Goal: Task Accomplishment & Management: Use online tool/utility

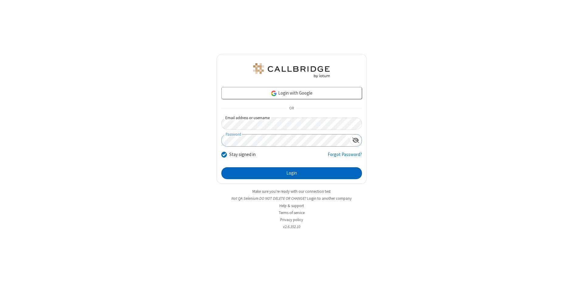
click at [292, 173] on button "Login" at bounding box center [291, 173] width 141 height 12
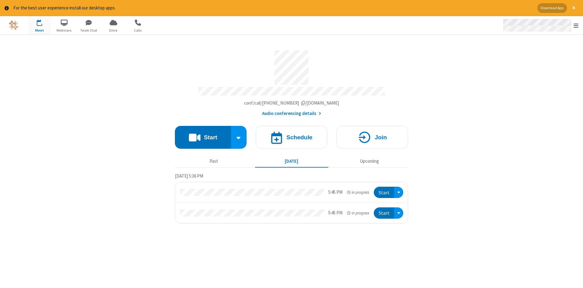
click at [576, 26] on span "Open menu" at bounding box center [576, 25] width 5 height 6
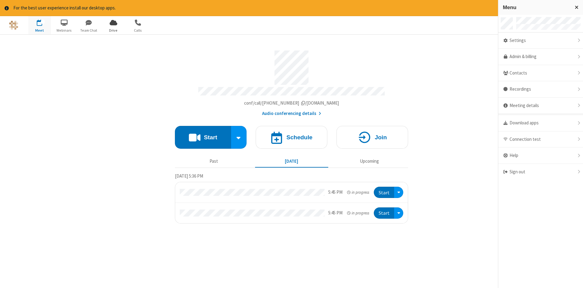
click at [113, 30] on span "Drive" at bounding box center [113, 30] width 23 height 5
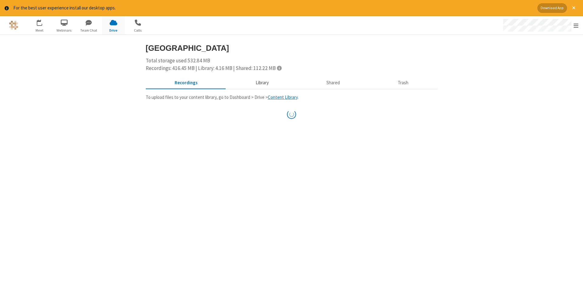
click at [261, 82] on button "Library" at bounding box center [262, 83] width 71 height 12
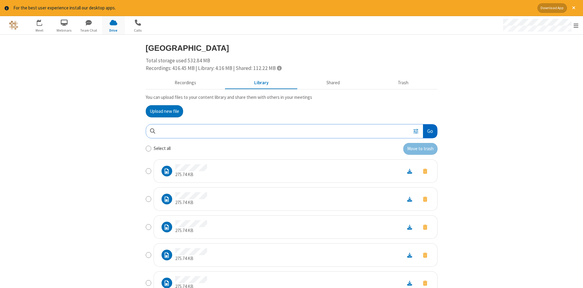
click at [430, 131] on button "Go" at bounding box center [430, 131] width 14 height 14
click at [164, 111] on button "Upload new file" at bounding box center [164, 111] width 37 height 12
